Goal: Information Seeking & Learning: Learn about a topic

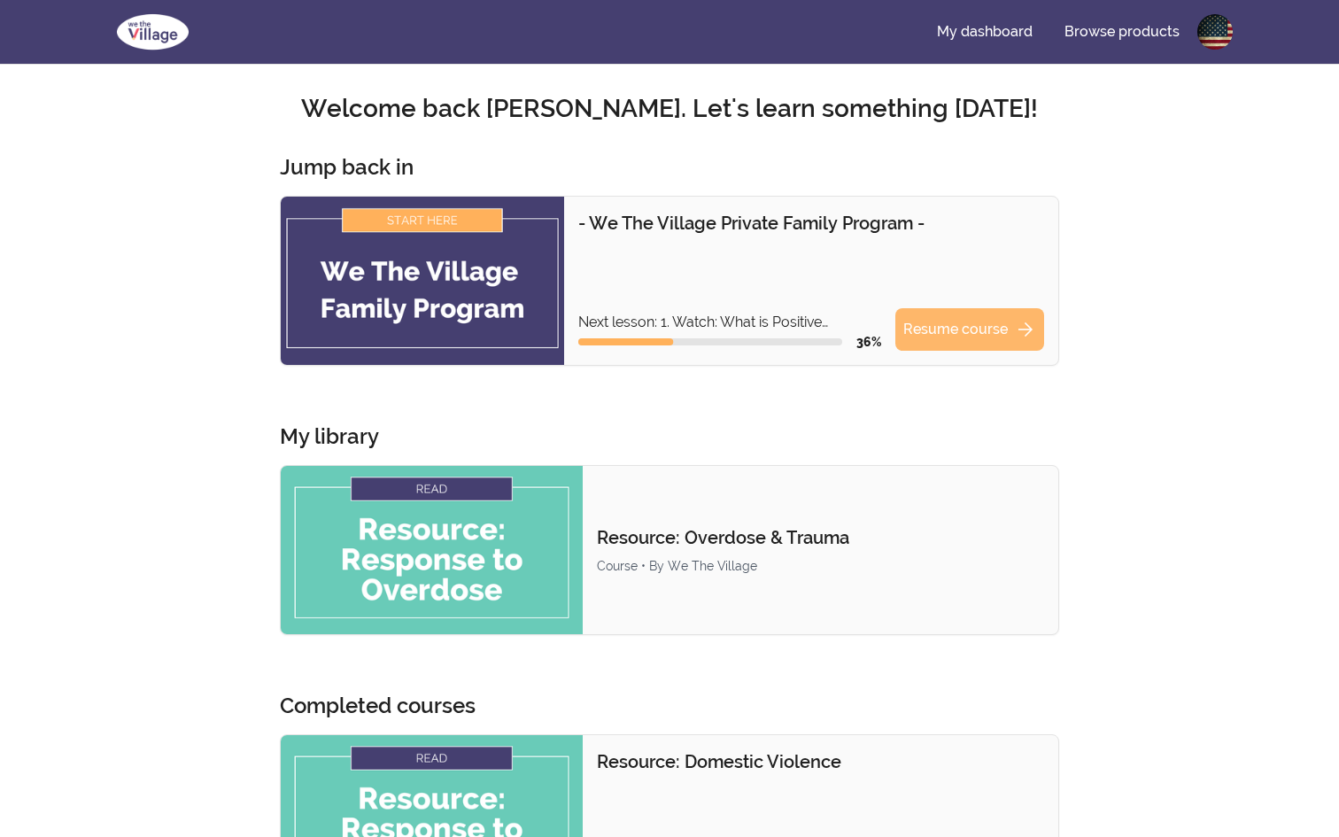
click at [955, 332] on link "Resume course arrow_forward" at bounding box center [969, 329] width 149 height 43
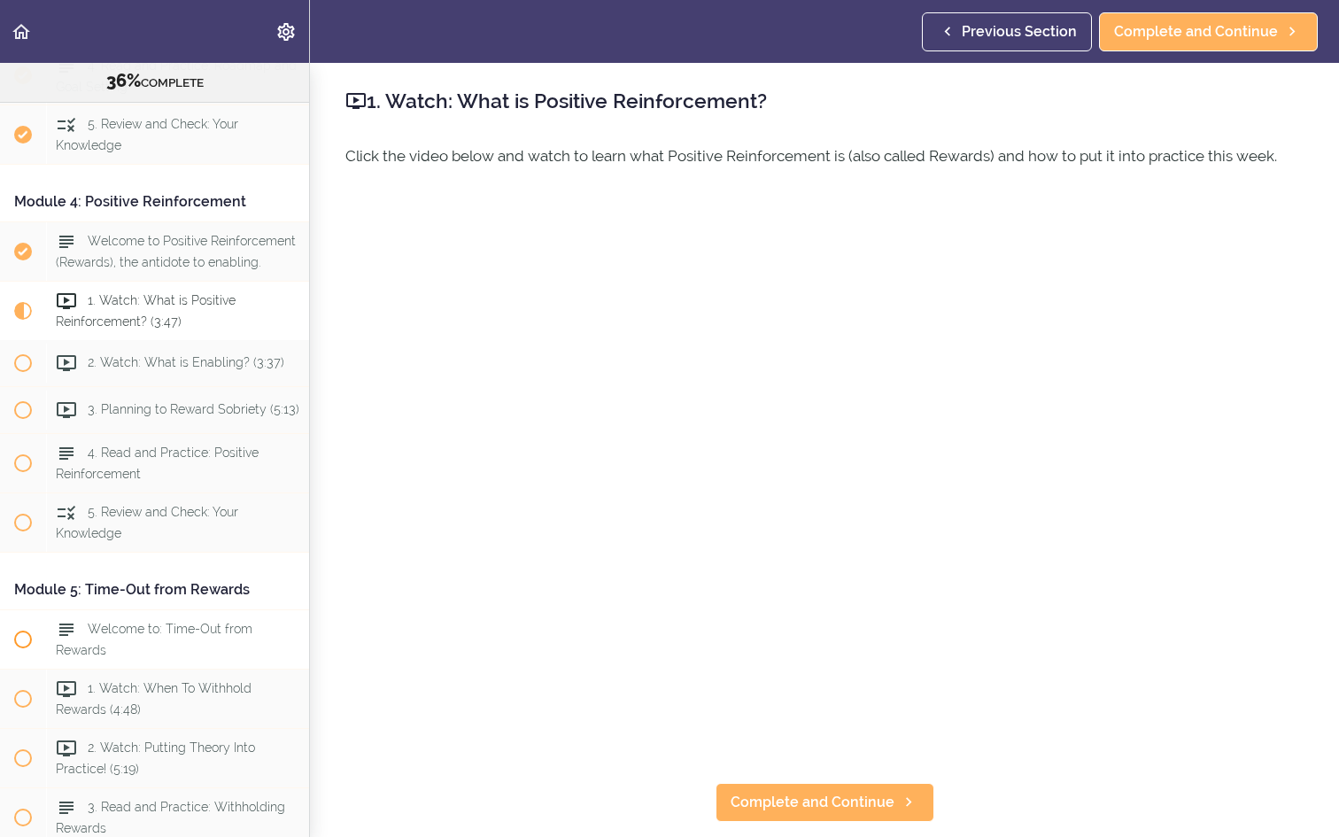
scroll to position [1203, 0]
click at [198, 318] on div "1. Watch: What is Positive Reinforcement? (3:47)" at bounding box center [177, 312] width 263 height 58
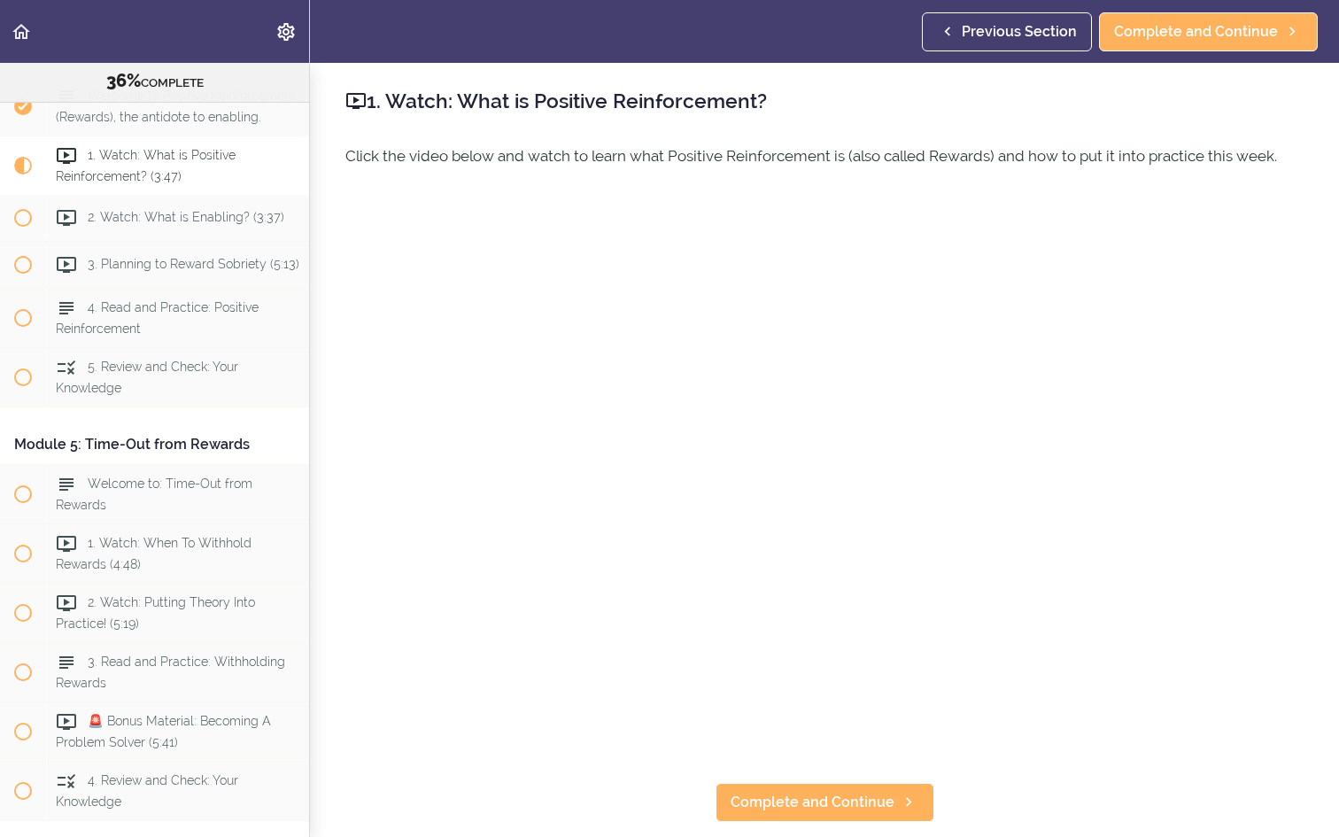
scroll to position [1353, 0]
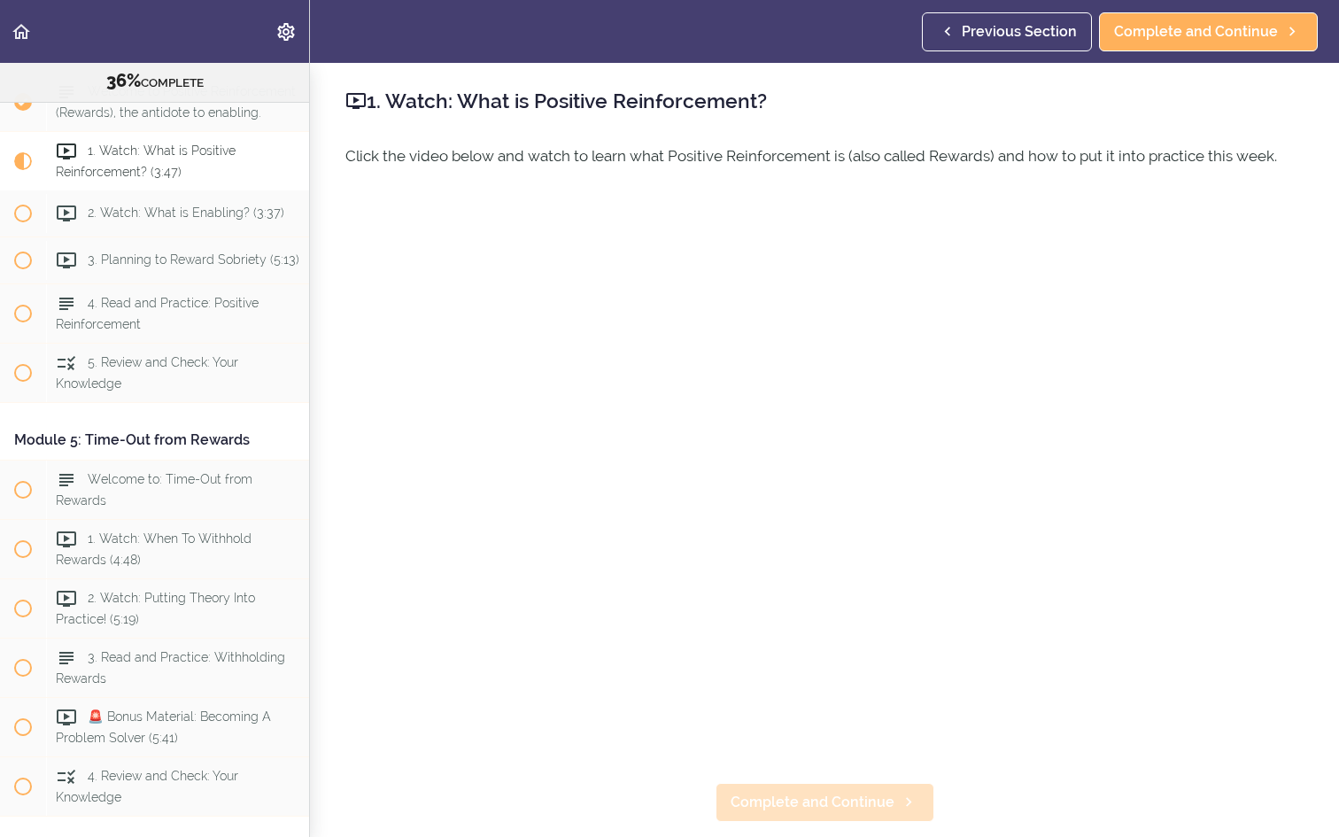
click at [838, 800] on span "Complete and Continue" at bounding box center [813, 802] width 164 height 21
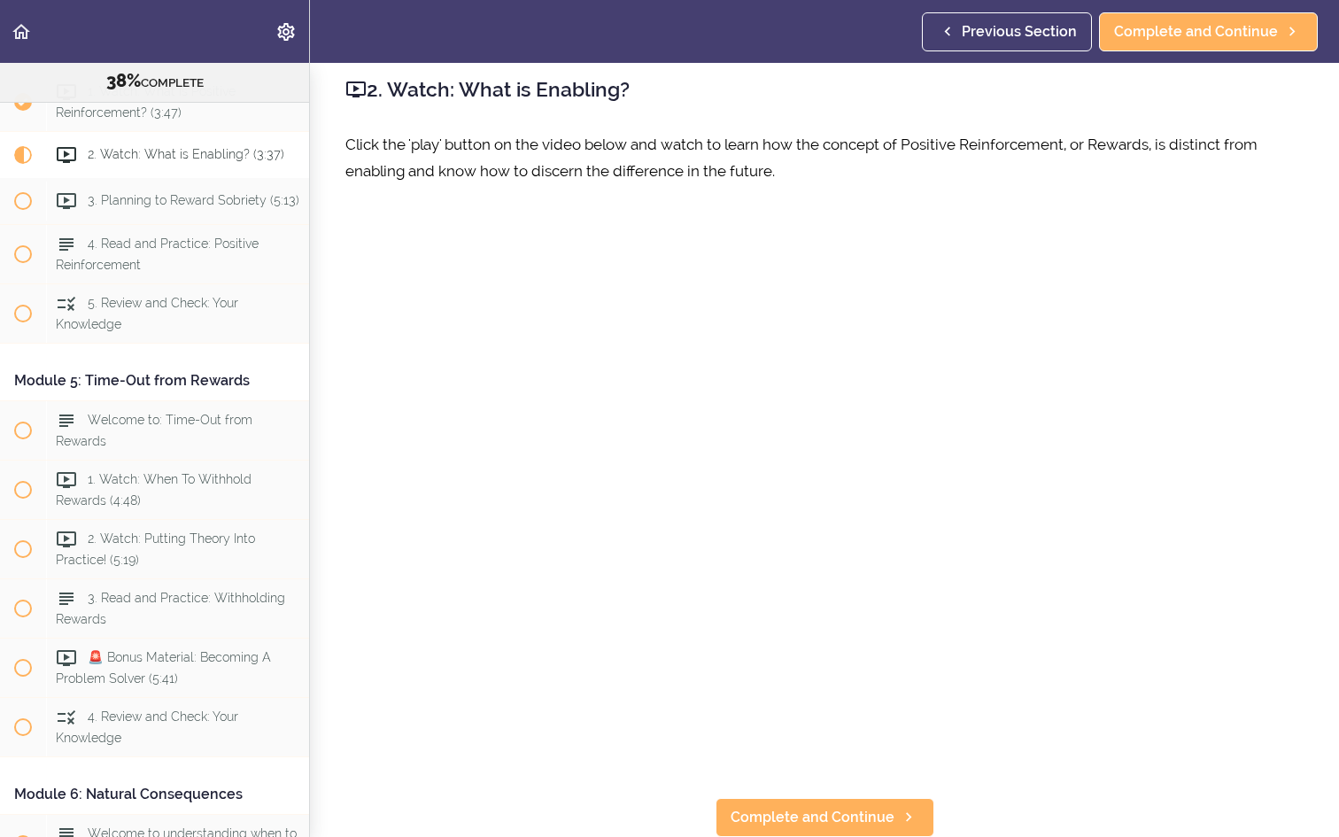
scroll to position [12, 0]
click at [879, 827] on span "Complete and Continue" at bounding box center [813, 817] width 164 height 21
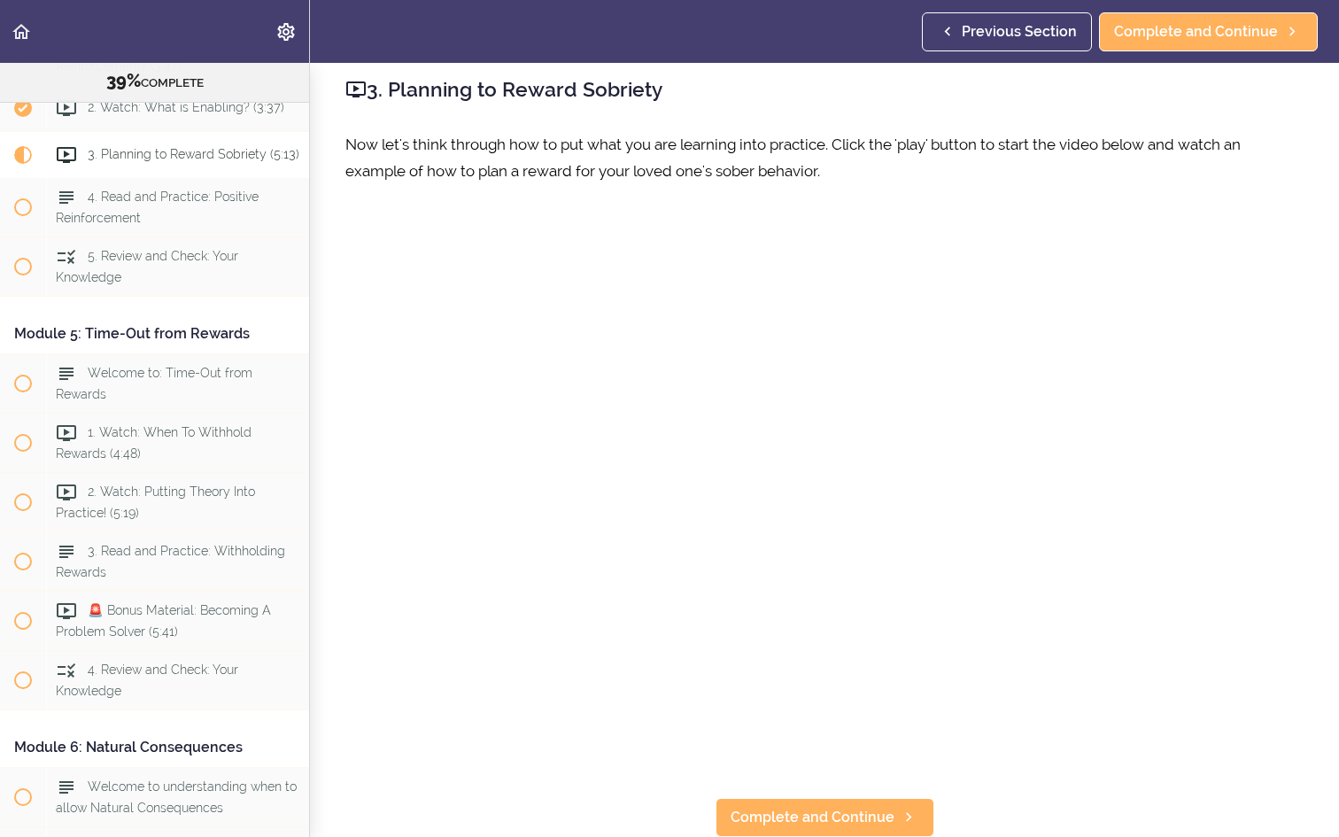
scroll to position [12, 0]
click at [807, 822] on span "Complete and Continue" at bounding box center [813, 817] width 164 height 21
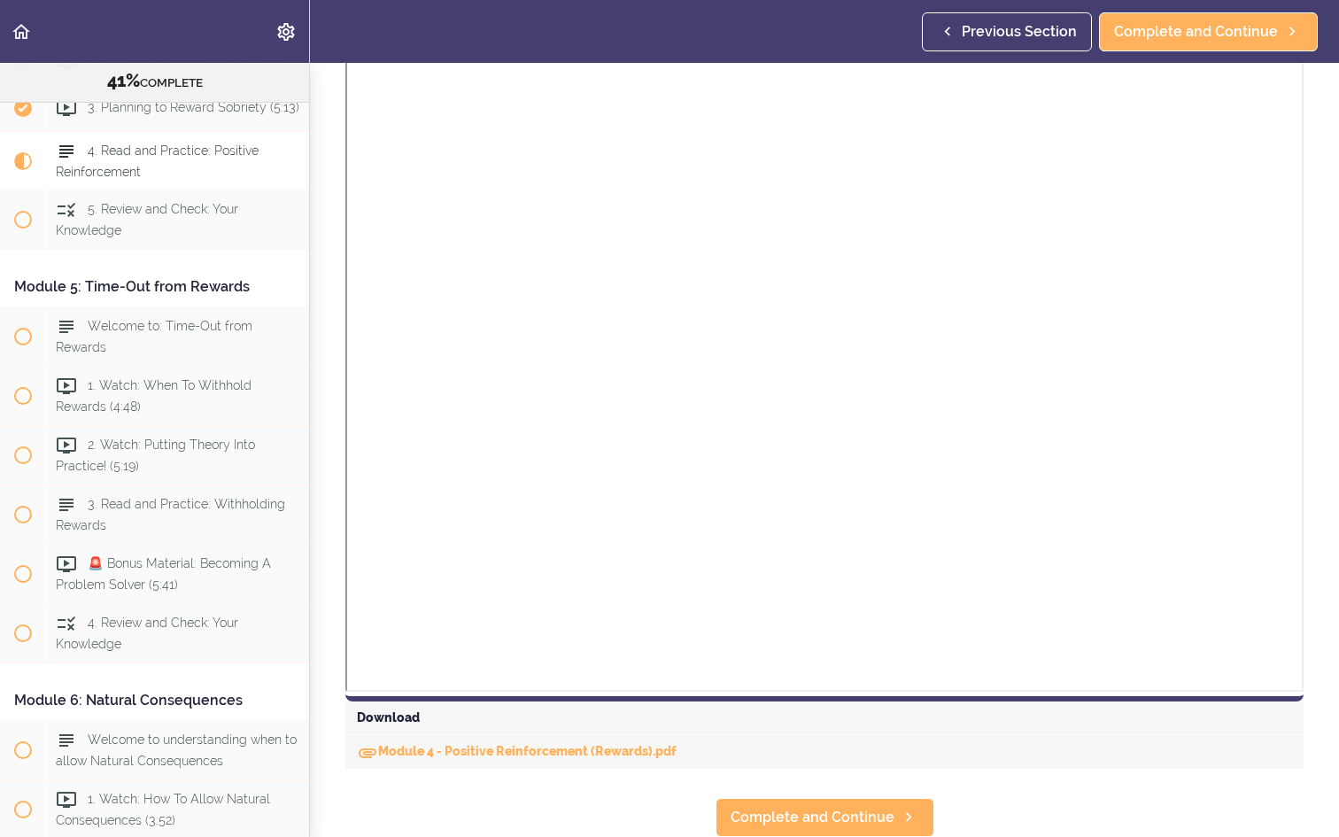
scroll to position [1155, 0]
click at [401, 748] on link "Module 4 - Positive Reinforcement (Rewards).pdf" at bounding box center [517, 752] width 320 height 14
click at [878, 836] on link "Complete and Continue" at bounding box center [825, 818] width 219 height 39
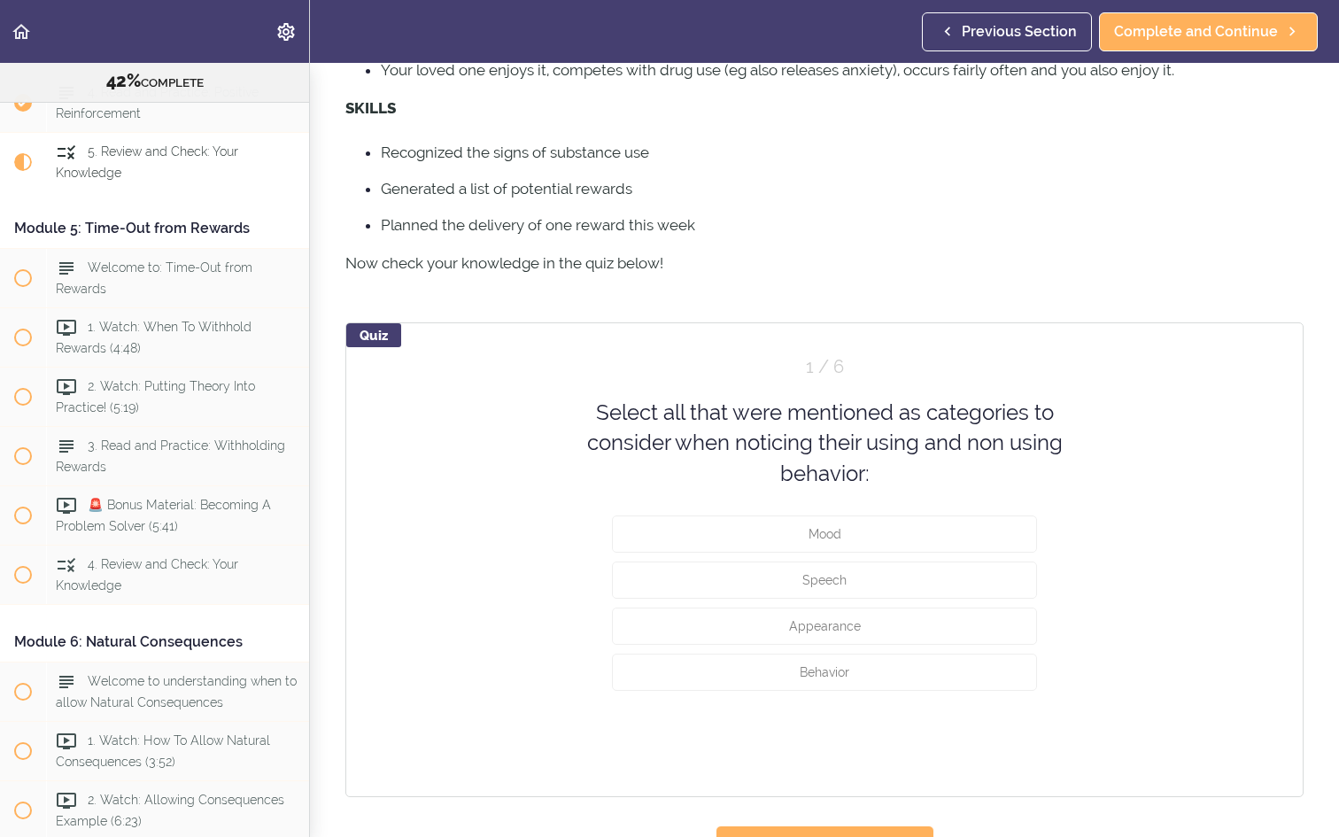
scroll to position [494, 0]
click at [916, 689] on button "Behavior" at bounding box center [824, 670] width 425 height 37
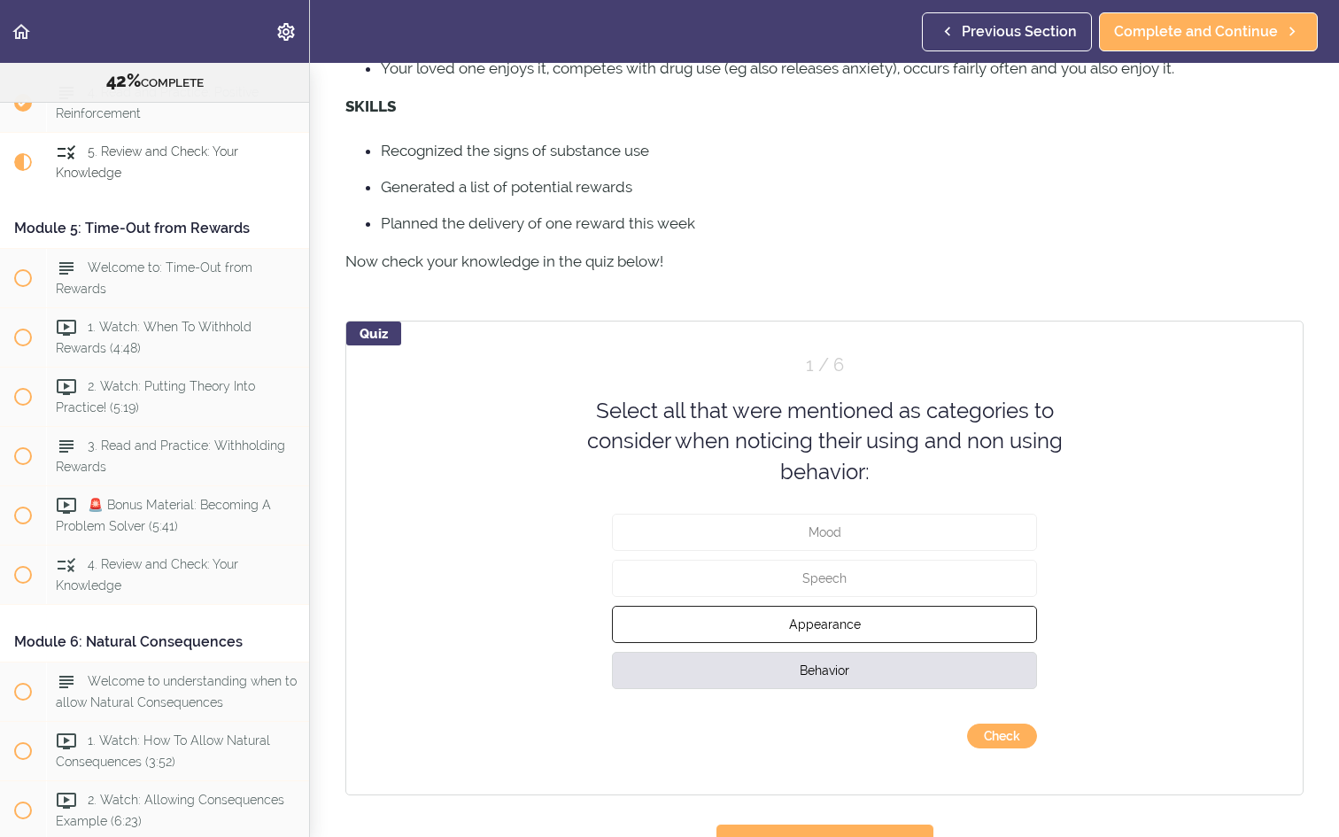
click at [897, 643] on button "Appearance" at bounding box center [824, 624] width 425 height 37
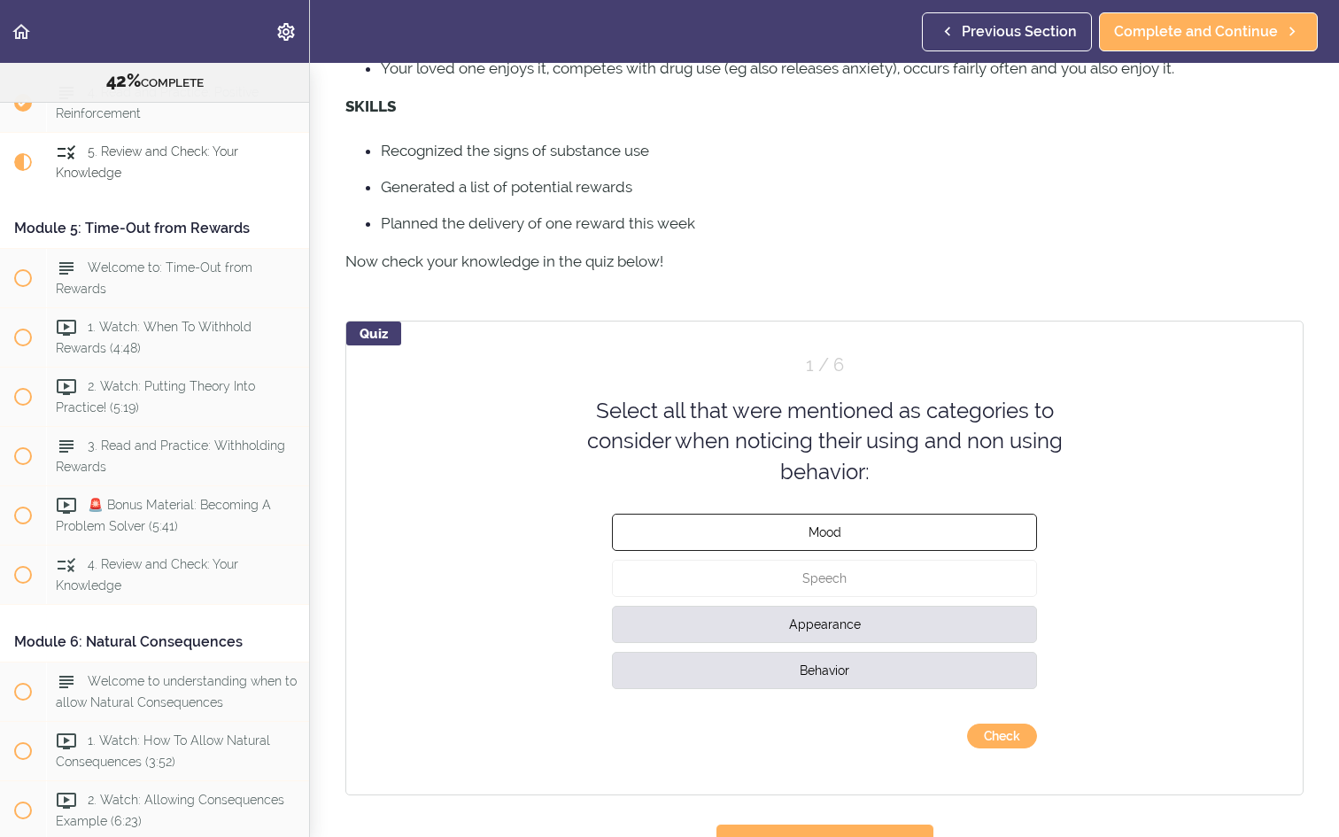
click at [897, 551] on button "Mood" at bounding box center [824, 532] width 425 height 37
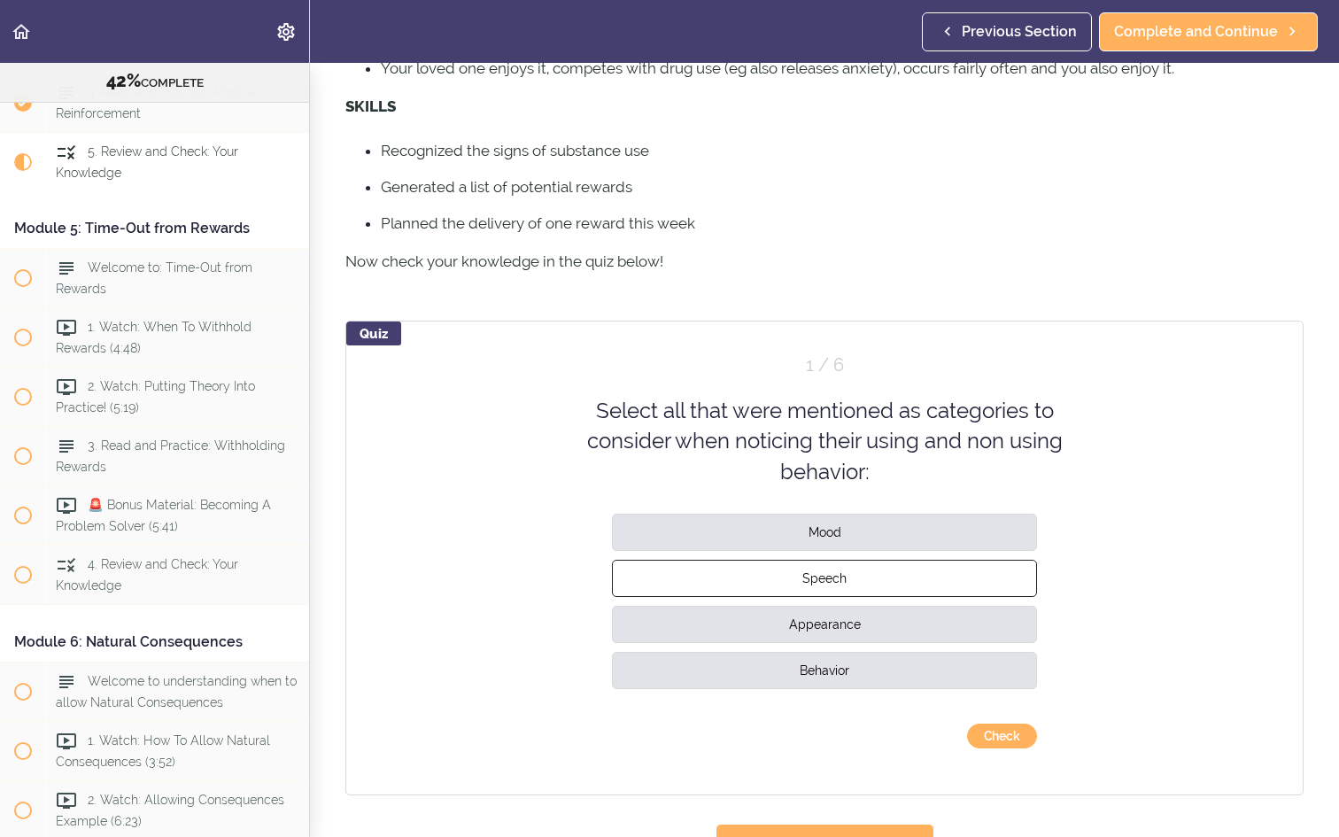
click at [892, 597] on button "Speech" at bounding box center [824, 578] width 425 height 37
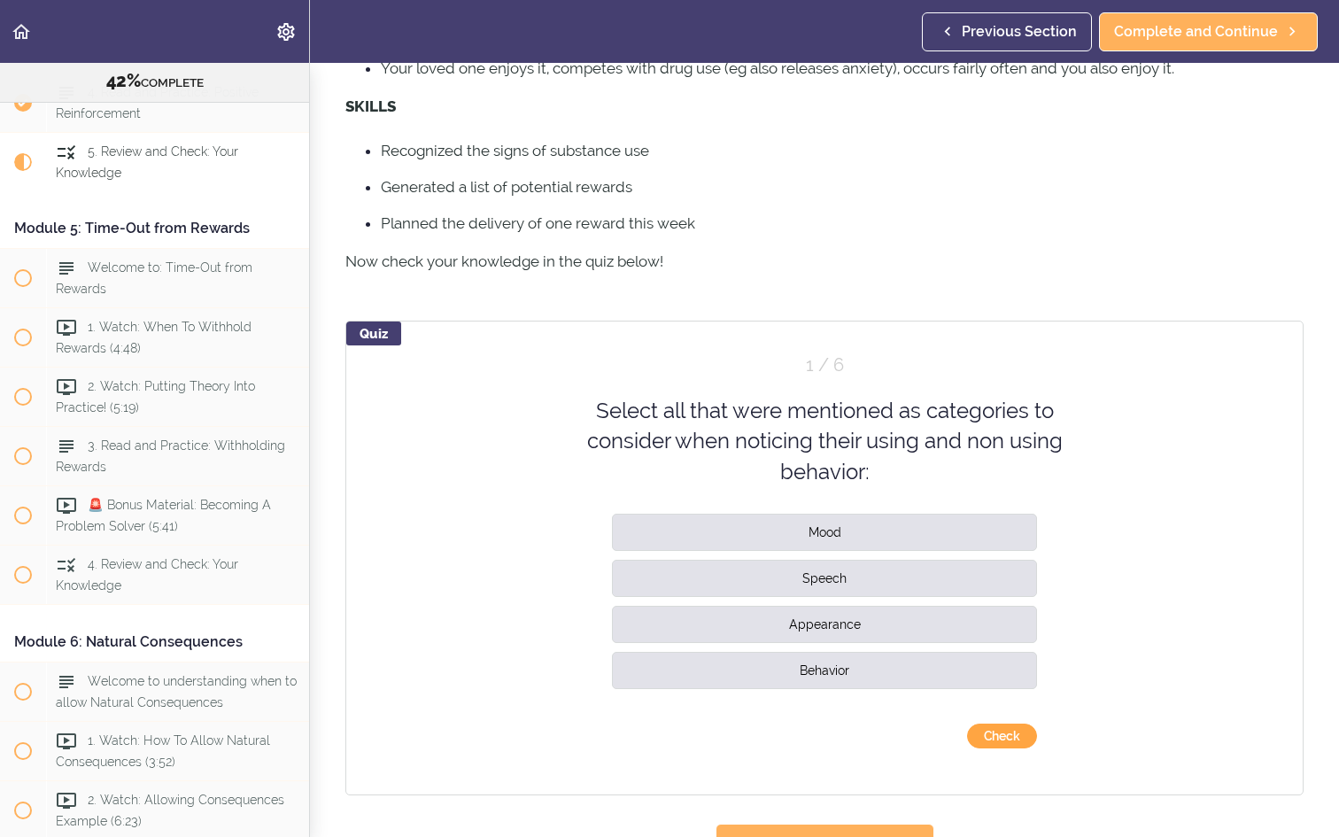
click at [1000, 748] on button "Check" at bounding box center [1002, 736] width 70 height 25
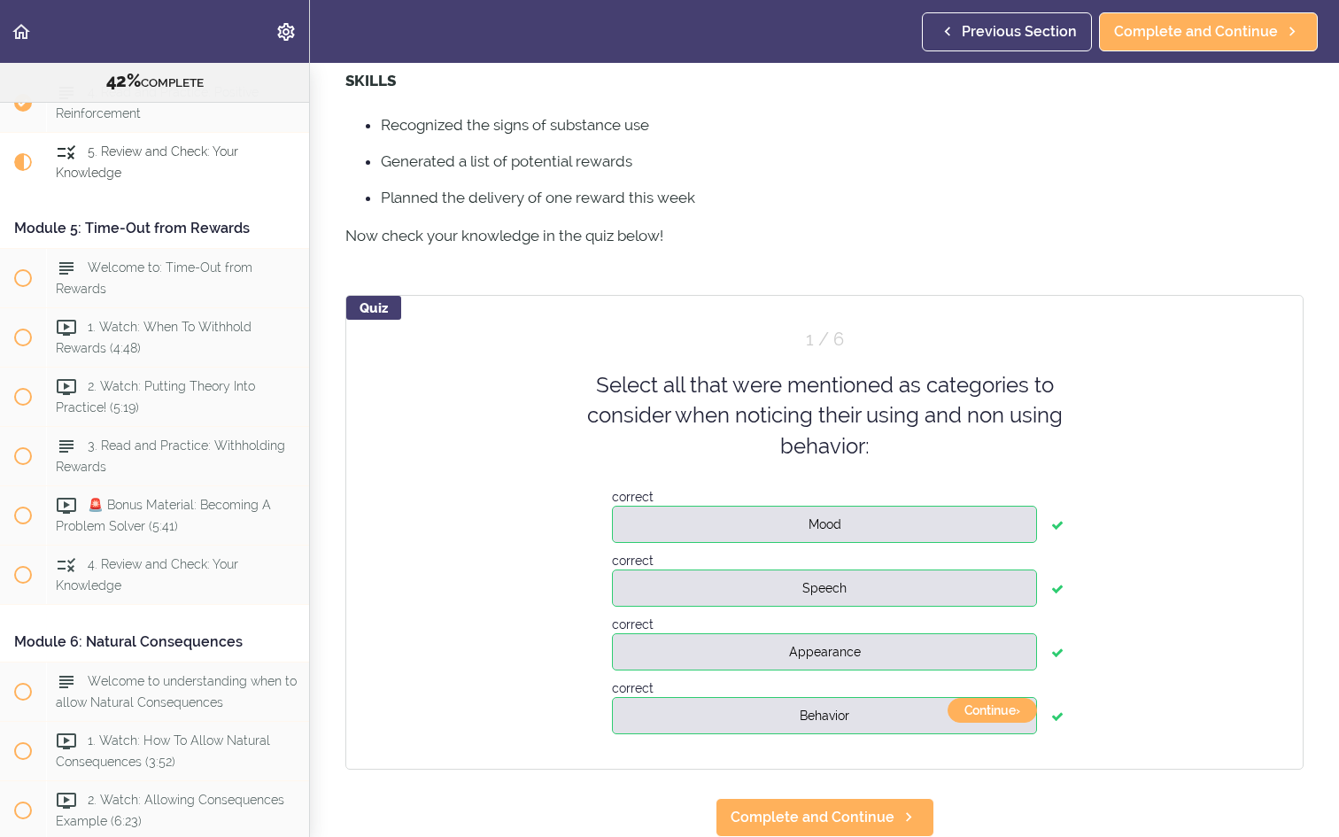
scroll to position [565, 0]
click at [903, 812] on icon at bounding box center [908, 817] width 21 height 19
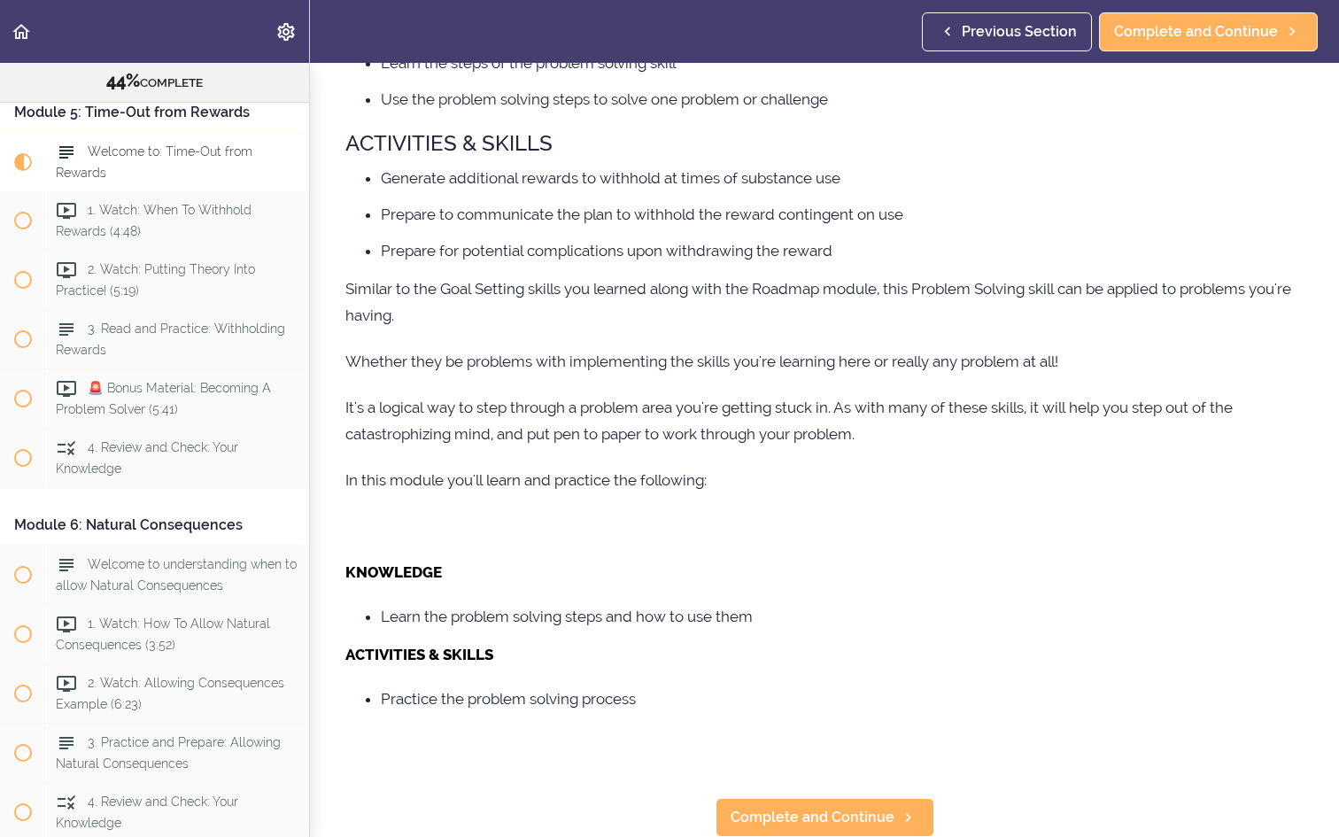
scroll to position [507, 0]
click at [847, 813] on span "Complete and Continue" at bounding box center [813, 818] width 164 height 21
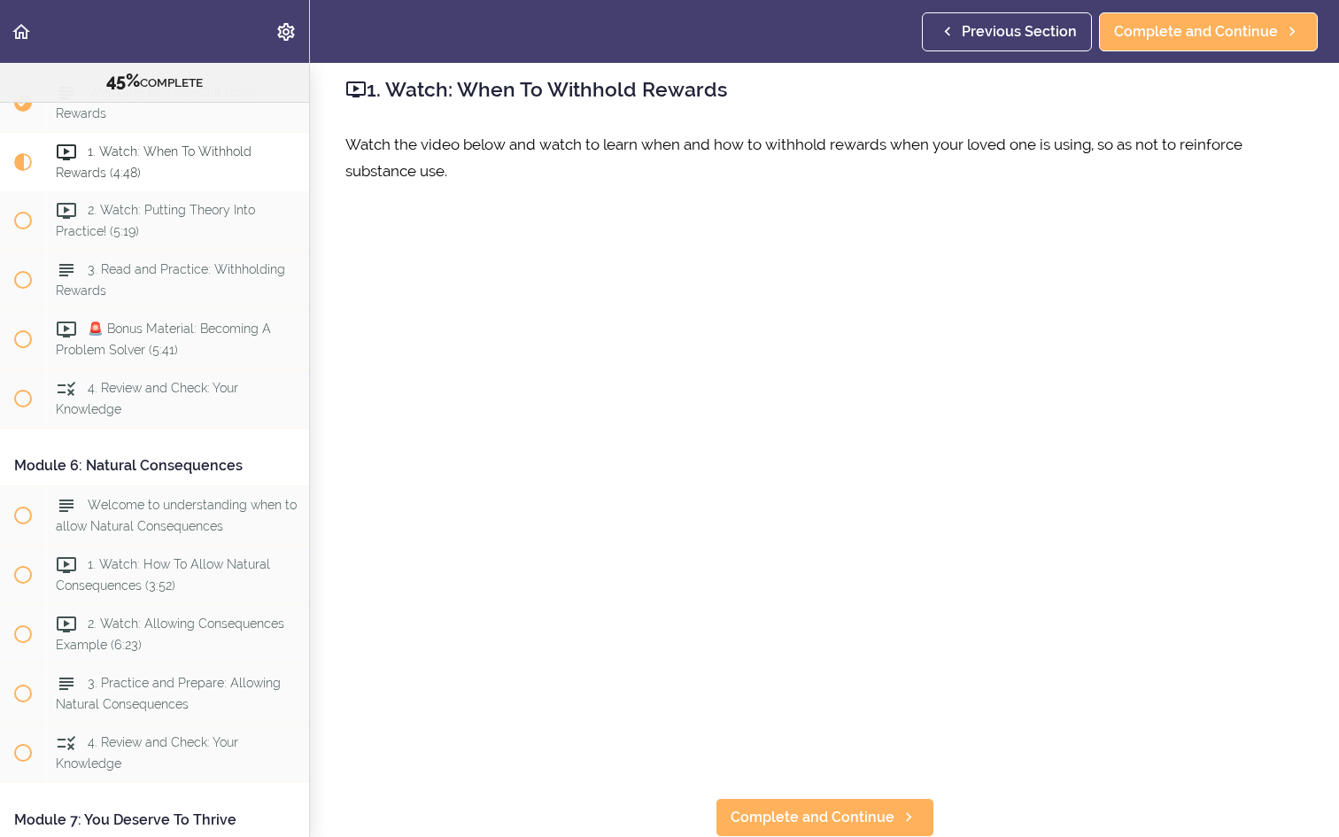
scroll to position [12, 0]
click at [849, 825] on span "Complete and Continue" at bounding box center [813, 817] width 164 height 21
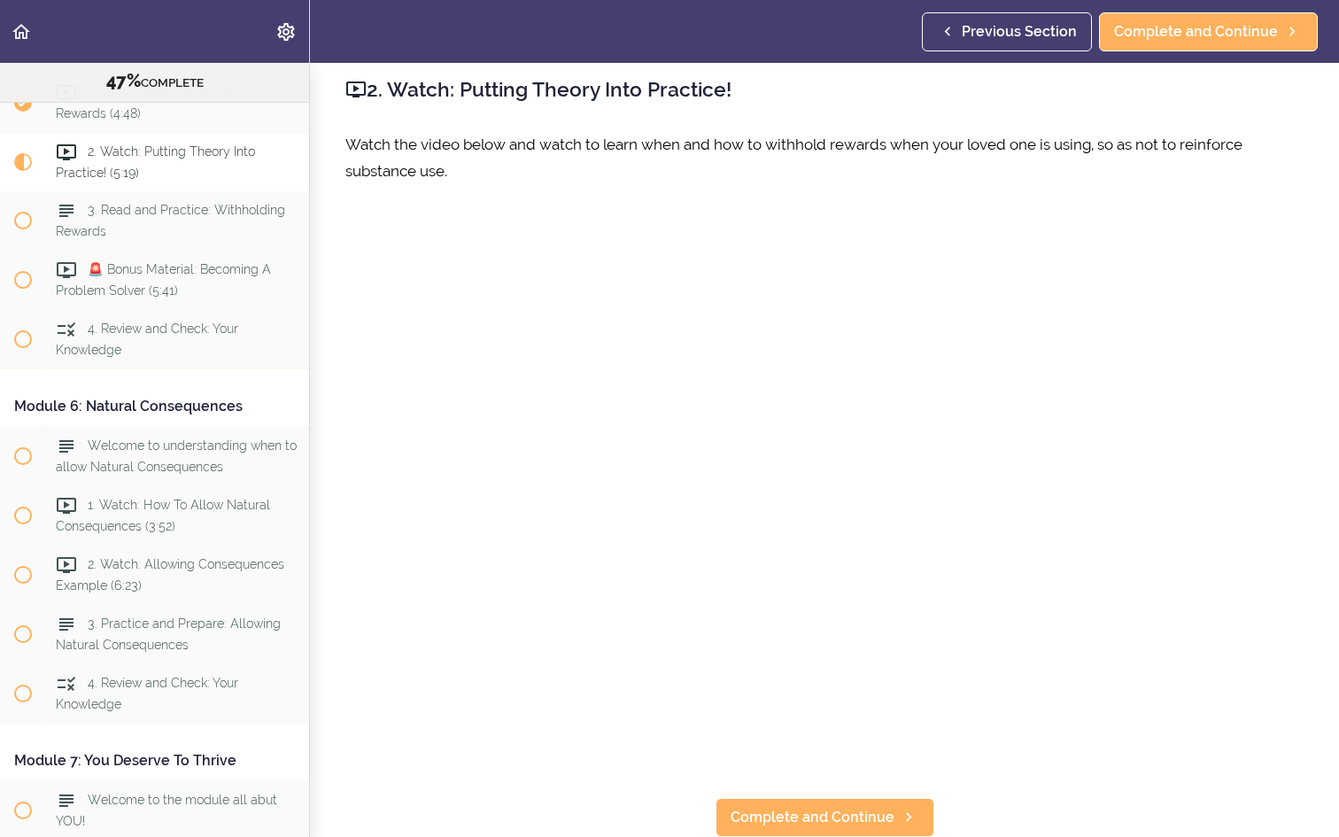
scroll to position [12, 0]
click at [886, 815] on span "Complete and Continue" at bounding box center [813, 817] width 164 height 21
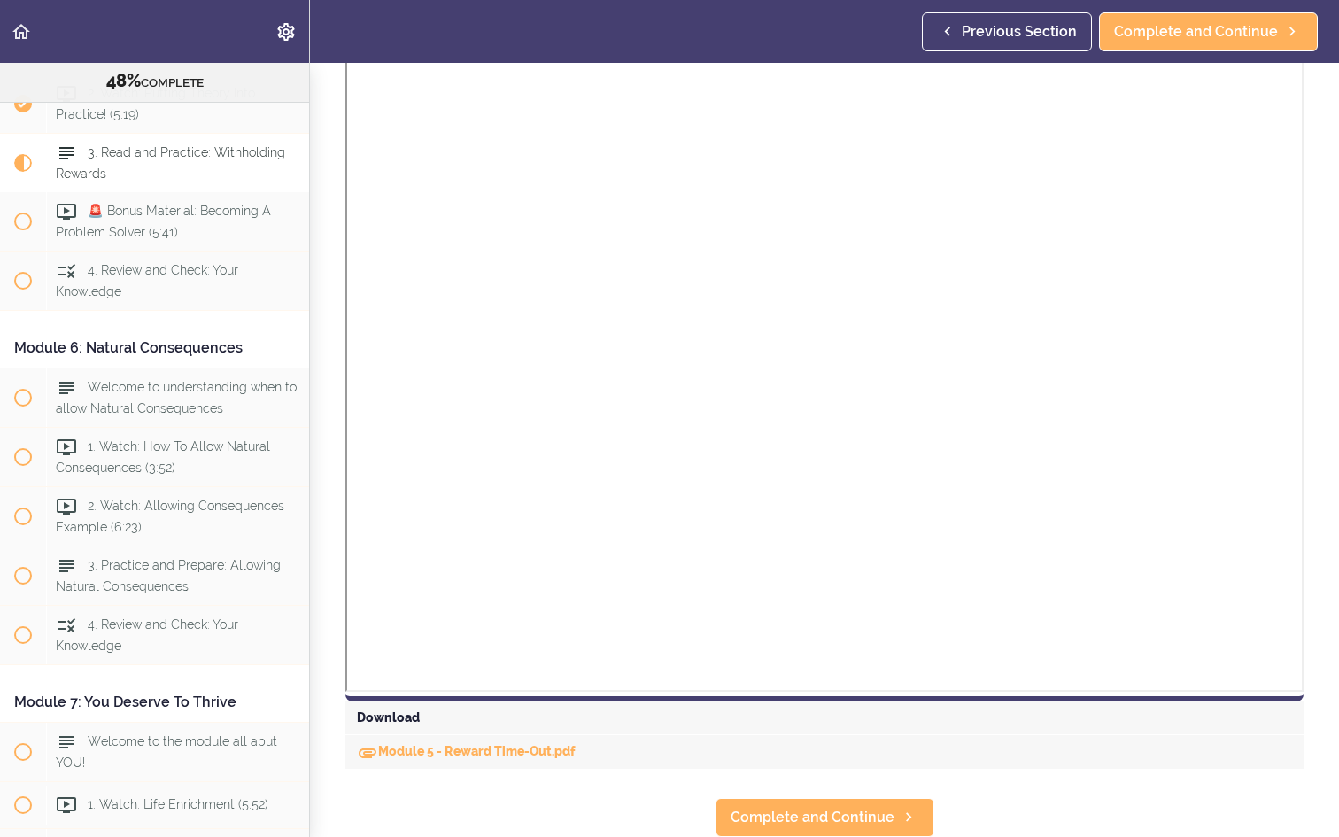
scroll to position [799, 0]
click at [498, 759] on div "Module 5 - Reward Time-Out.pdf" at bounding box center [824, 753] width 958 height 34
click at [480, 752] on link "Module 5 - Reward Time-Out.pdf" at bounding box center [466, 752] width 219 height 14
